Goal: Answer question/provide support: Share knowledge or assist other users

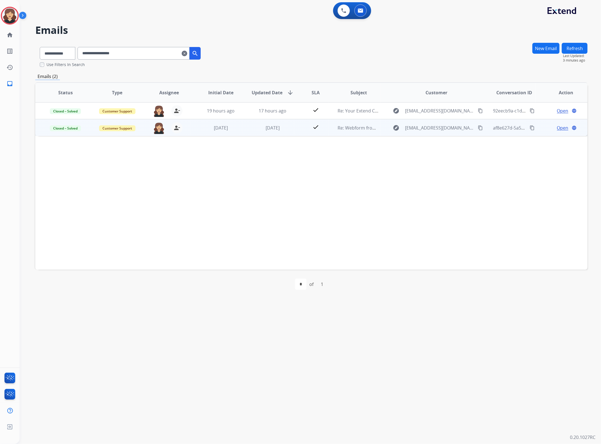
click at [557, 128] on span "Open" at bounding box center [562, 127] width 11 height 7
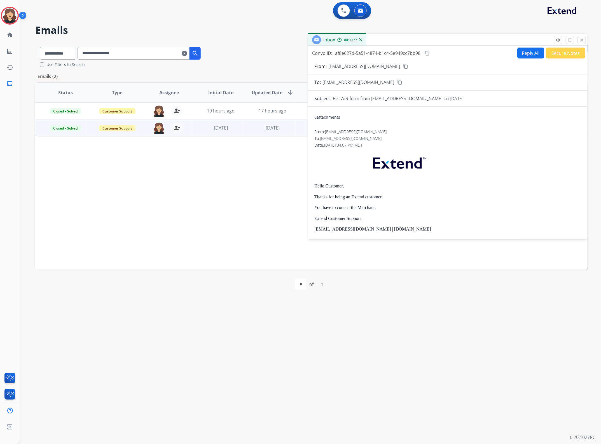
click at [428, 52] on mat-icon "content_copy" at bounding box center [426, 53] width 5 height 5
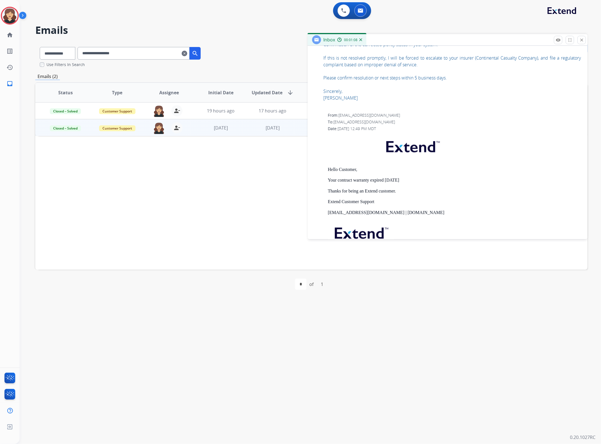
scroll to position [673, 0]
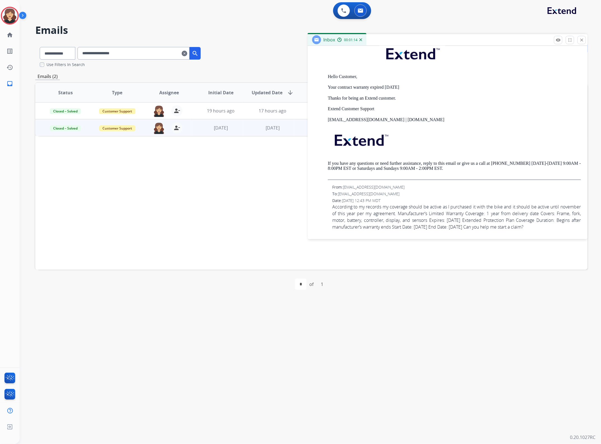
drag, startPoint x: 331, startPoint y: 199, endPoint x: 409, endPoint y: 225, distance: 82.5
click at [409, 225] on div "From: [EMAIL_ADDRESS][DOMAIN_NAME] To: [EMAIL_ADDRESS][DOMAIN_NAME] Date: [DATE…" at bounding box center [447, 207] width 266 height 46
copy span "According to my records my coverage should be active as I purchased it with the…"
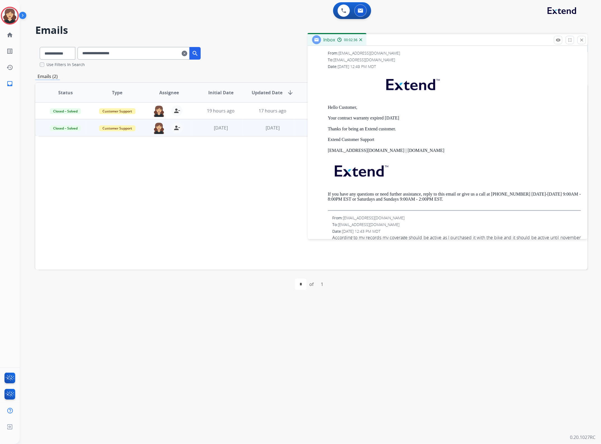
scroll to position [638, 0]
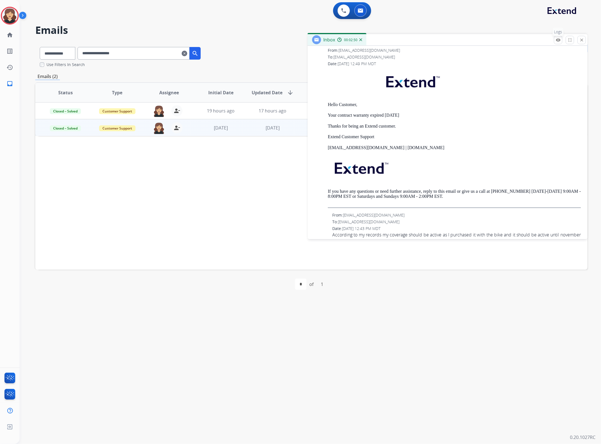
click at [557, 38] on mat-icon "remove_red_eye" at bounding box center [557, 39] width 5 height 5
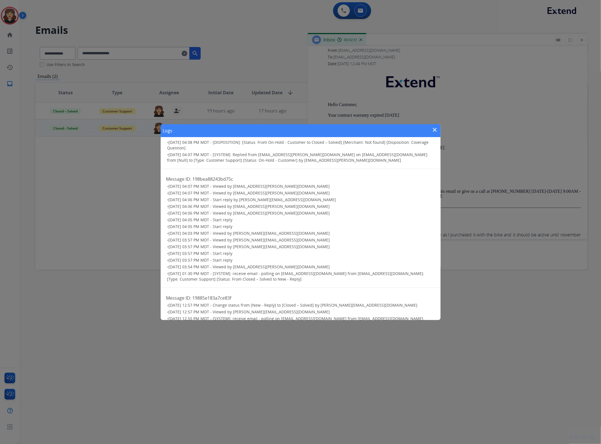
scroll to position [190, 0]
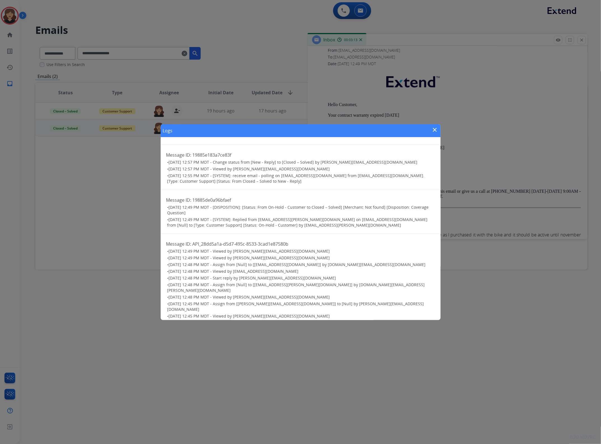
click at [434, 128] on mat-icon "close" at bounding box center [434, 129] width 7 height 7
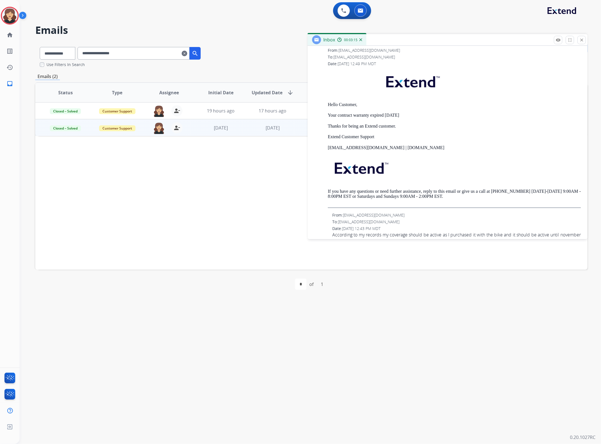
click at [339, 115] on p "Your contract warranty expired [DATE]" at bounding box center [454, 115] width 253 height 5
drag, startPoint x: 338, startPoint y: 115, endPoint x: 333, endPoint y: 115, distance: 5.6
click at [333, 115] on p "Your contract warranty expired [DATE]" at bounding box center [454, 115] width 253 height 5
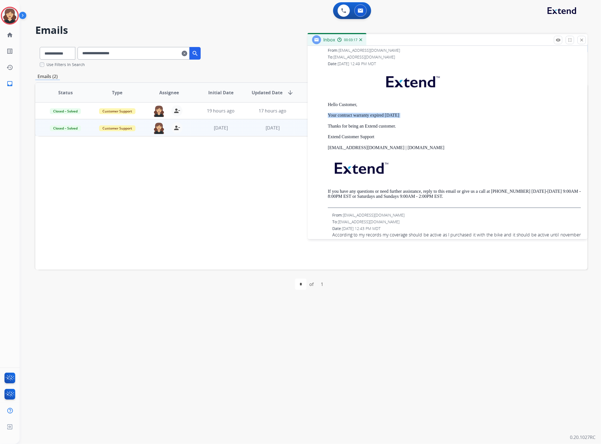
click at [333, 115] on p "Your contract warranty expired [DATE]" at bounding box center [454, 115] width 253 height 5
copy p "Your contract warranty expired [DATE]"
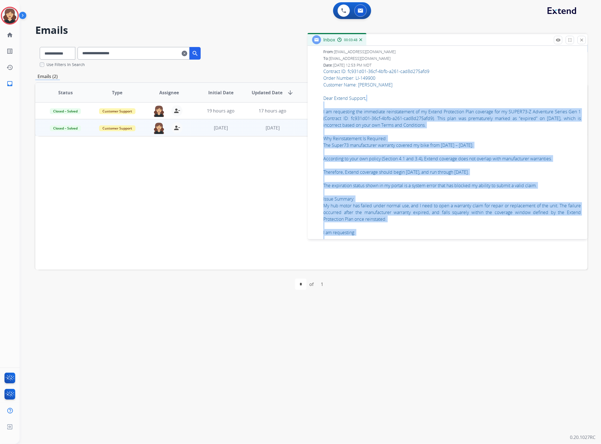
scroll to position [323, 0]
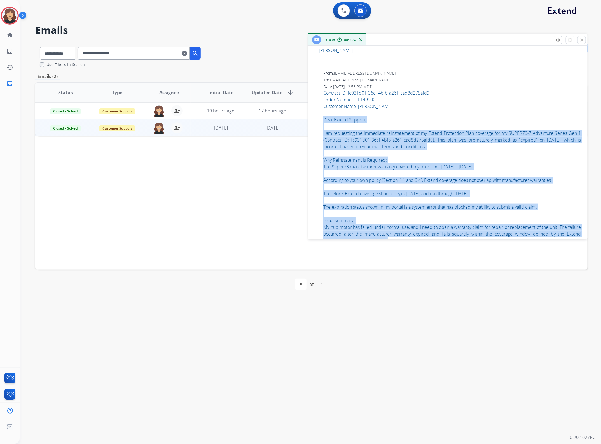
drag, startPoint x: 456, startPoint y: 188, endPoint x: 322, endPoint y: 117, distance: 152.0
click at [322, 117] on div "From: [EMAIL_ADDRESS][DOMAIN_NAME] To: [EMAIL_ADDRESS][DOMAIN_NAME] Date: [DATE…" at bounding box center [447, 214] width 266 height 288
click at [377, 119] on div "Contract ID: fc931d01-36cf-4bfb-a261-cad8d275afd9 Order Number: LI-149900 Custo…" at bounding box center [451, 221] width 257 height 262
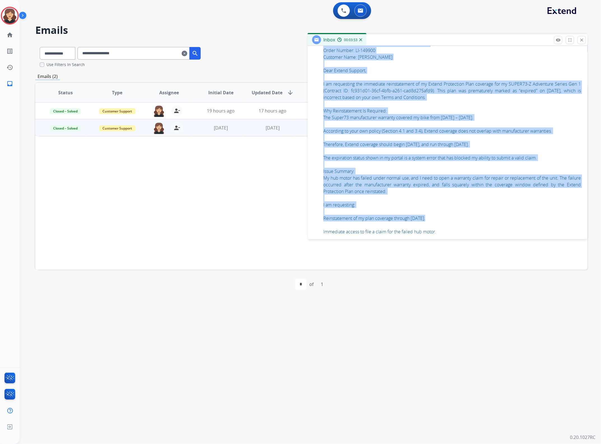
scroll to position [463, 0]
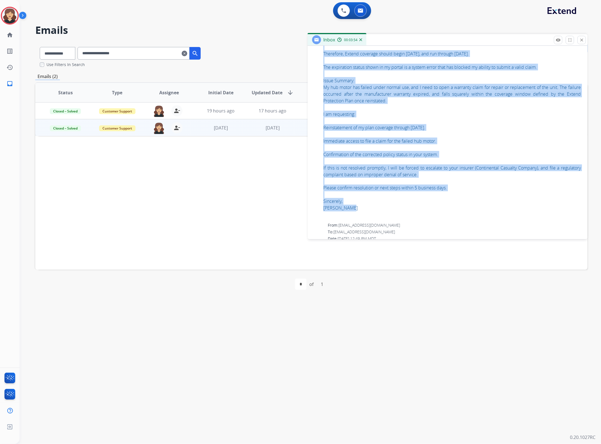
drag, startPoint x: 321, startPoint y: 93, endPoint x: 441, endPoint y: 209, distance: 167.4
click at [441, 209] on div "From: [EMAIL_ADDRESS][DOMAIN_NAME] To: [EMAIL_ADDRESS][DOMAIN_NAME] Date: [DATE…" at bounding box center [447, 75] width 266 height 288
copy div "Loremips DO: si956a69-29co-5adi-e709-sed2d141eiu9 Tempo Incidi: UT-700094 Labor…"
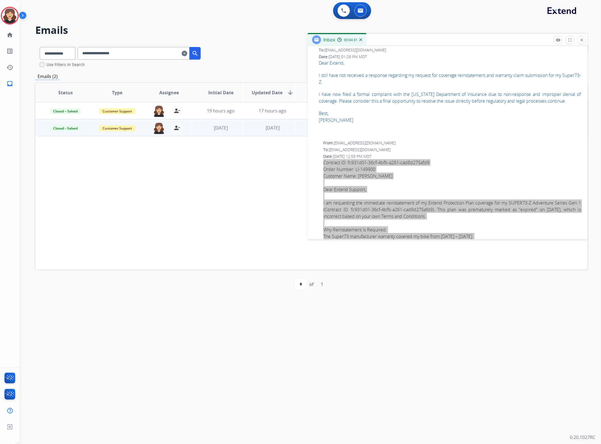
scroll to position [253, 0]
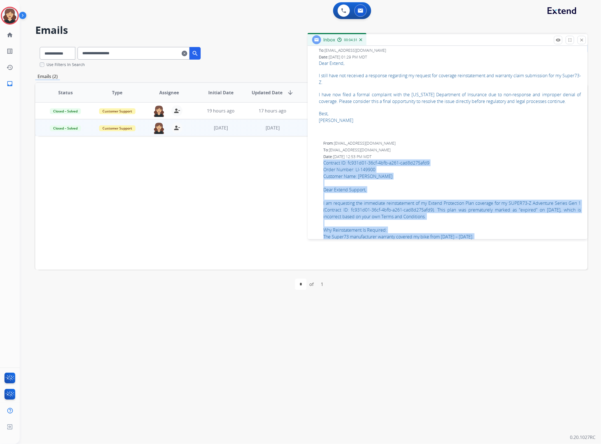
click at [475, 169] on div "Contract ID: fc931d01-36cf-4bfb-a261-cad8d275afd9 Order Number: LI-149900 Custo…" at bounding box center [451, 290] width 257 height 262
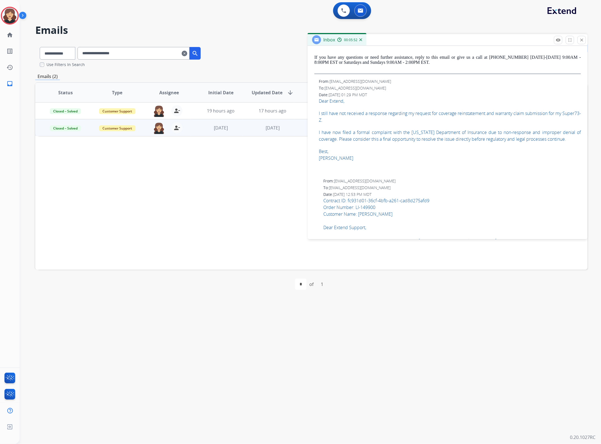
scroll to position [218, 0]
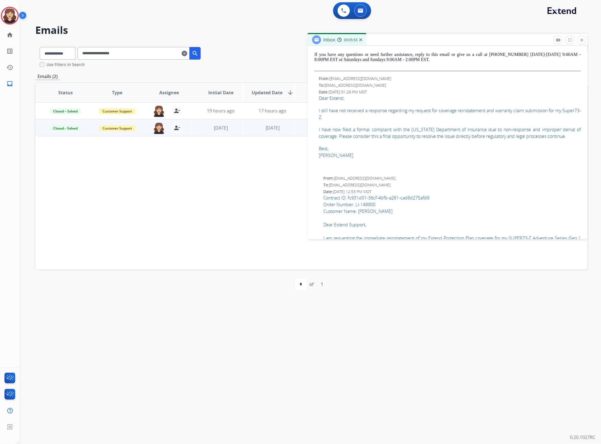
click at [448, 193] on div "Date: [DATE] 12:53 PM MDT" at bounding box center [451, 192] width 257 height 6
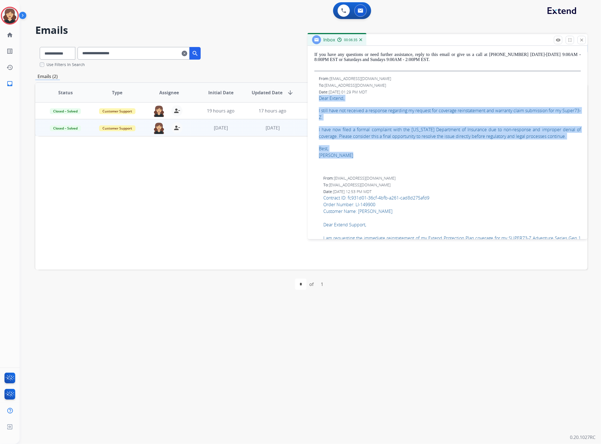
drag, startPoint x: 353, startPoint y: 154, endPoint x: 315, endPoint y: 98, distance: 67.5
click at [315, 98] on div "From: [EMAIL_ADDRESS][DOMAIN_NAME] To: [EMAIL_ADDRESS][DOMAIN_NAME] Date: [DATE…" at bounding box center [447, 123] width 266 height 95
copy div "Dear Extend, I still have not received a response regarding my request for cove…"
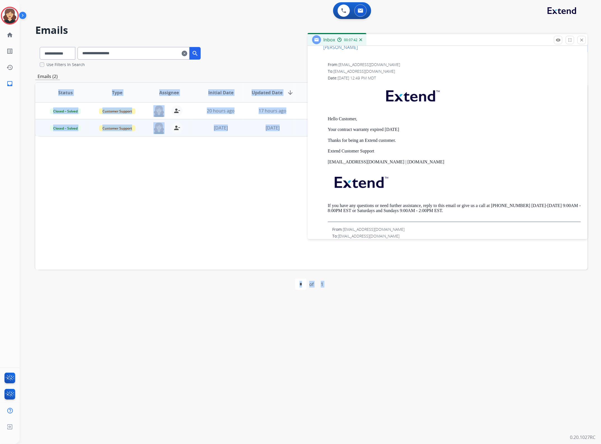
scroll to position [673, 0]
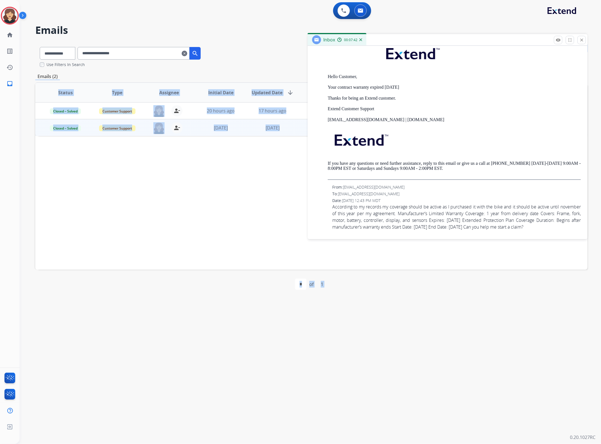
drag, startPoint x: 311, startPoint y: 52, endPoint x: 535, endPoint y: 237, distance: 290.1
click at [581, 43] on button "close Close" at bounding box center [581, 40] width 8 height 8
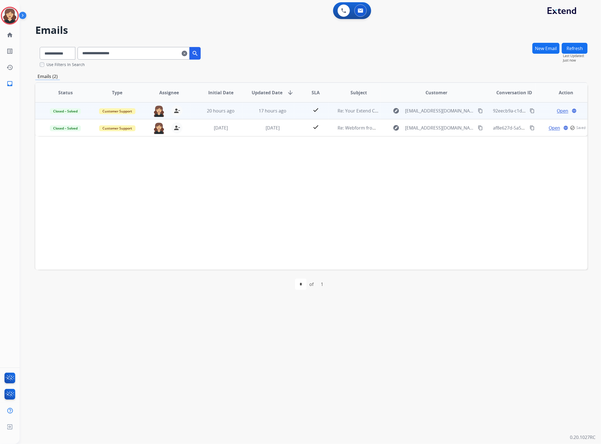
click at [561, 110] on span "Open" at bounding box center [562, 110] width 11 height 7
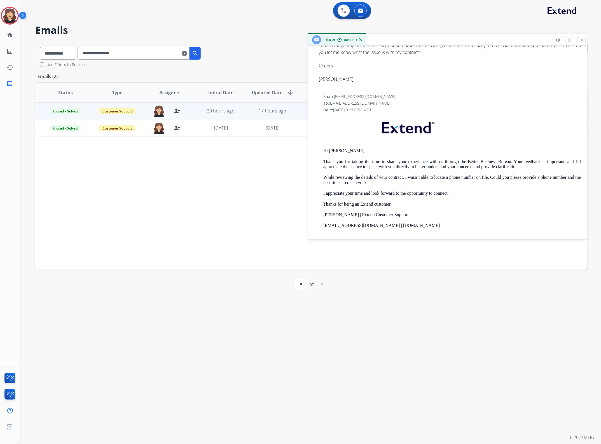
scroll to position [392, 0]
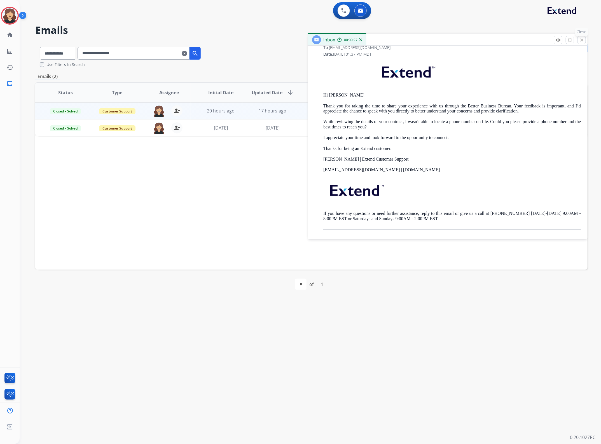
click at [582, 41] on mat-icon "close" at bounding box center [581, 39] width 5 height 5
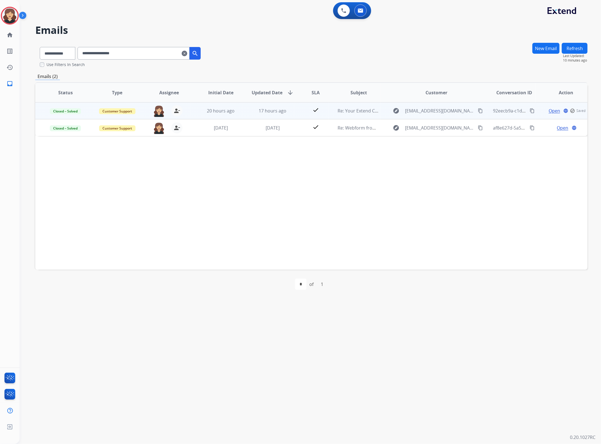
click at [530, 110] on mat-icon "content_copy" at bounding box center [531, 110] width 5 height 5
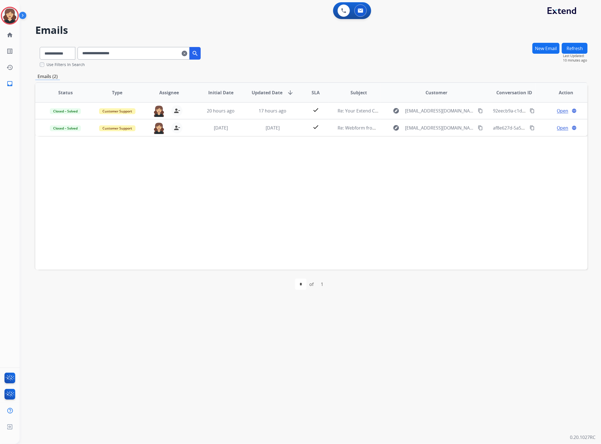
drag, startPoint x: 558, startPoint y: 112, endPoint x: 324, endPoint y: 344, distance: 329.5
click at [558, 111] on span "Open" at bounding box center [562, 110] width 11 height 7
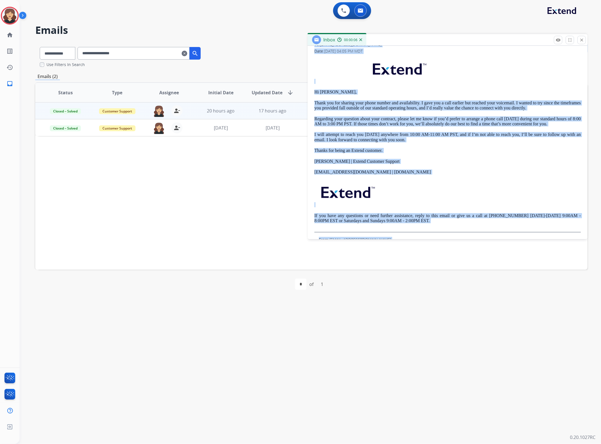
scroll to position [0, 0]
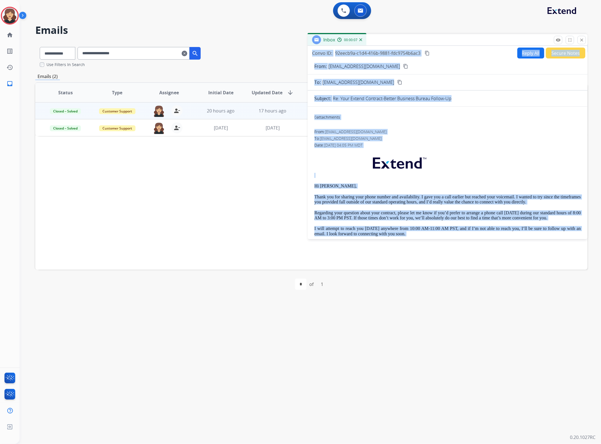
drag, startPoint x: 490, startPoint y: 222, endPoint x: 342, endPoint y: 37, distance: 237.0
click at [342, 37] on div "Inbox 00:00:07 Convo ID: 92eecb9a-c1d4-416b-9881-fdc9754b6ac3 content_copy Repl…" at bounding box center [447, 136] width 280 height 205
drag, startPoint x: 584, startPoint y: 39, endPoint x: 592, endPoint y: 38, distance: 7.6
click at [584, 38] on button "close Close" at bounding box center [581, 40] width 8 height 8
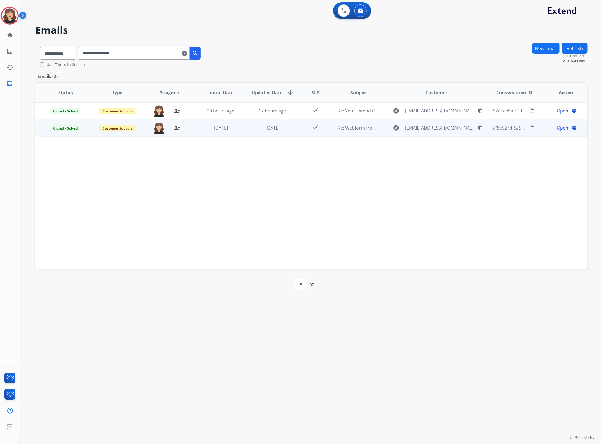
click at [529, 127] on mat-icon "content_copy" at bounding box center [531, 127] width 5 height 5
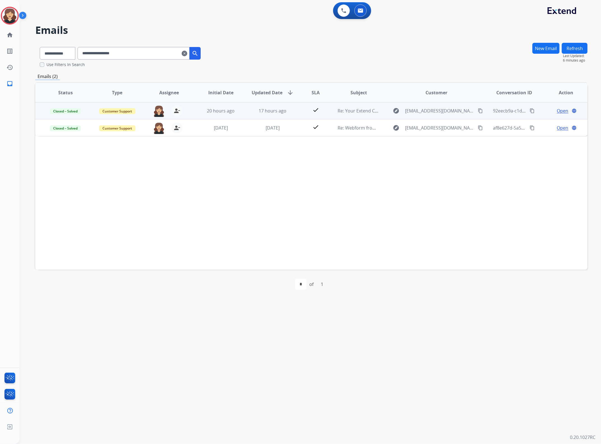
drag, startPoint x: 526, startPoint y: 110, endPoint x: 591, endPoint y: 142, distance: 71.8
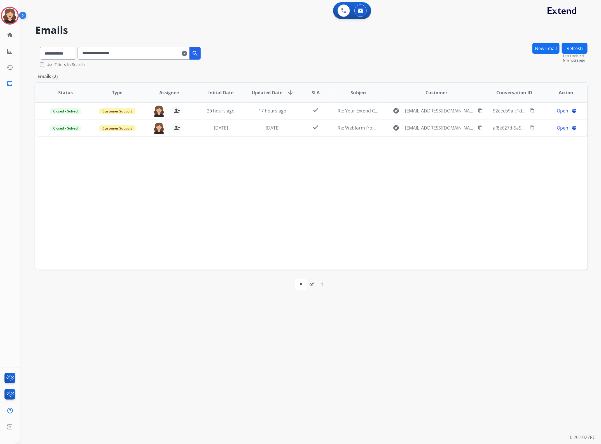
click at [529, 110] on mat-icon "content_copy" at bounding box center [531, 110] width 5 height 5
